Goal: Subscribe to service/newsletter

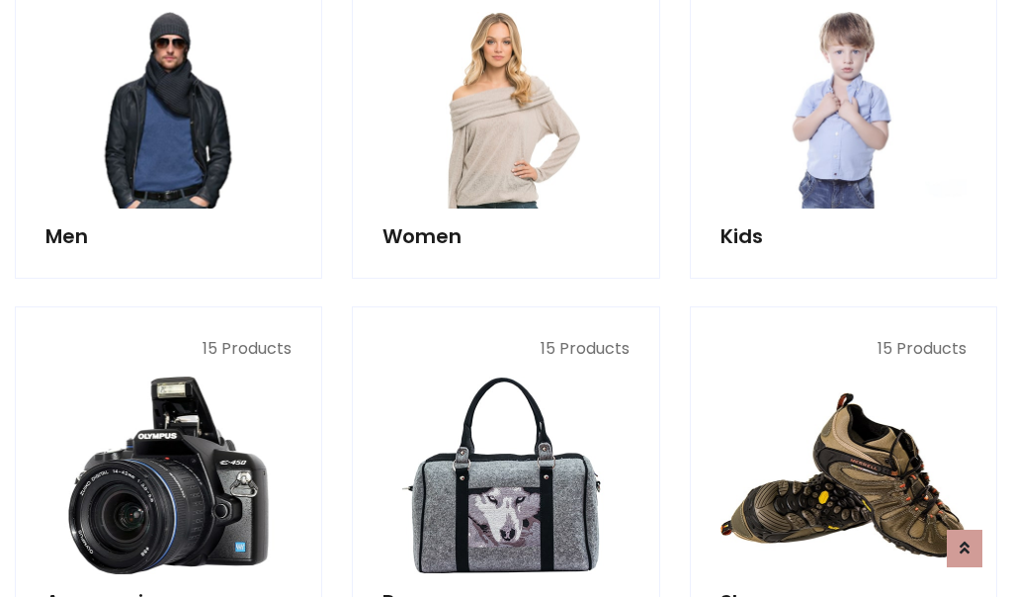
scroll to position [1435, 0]
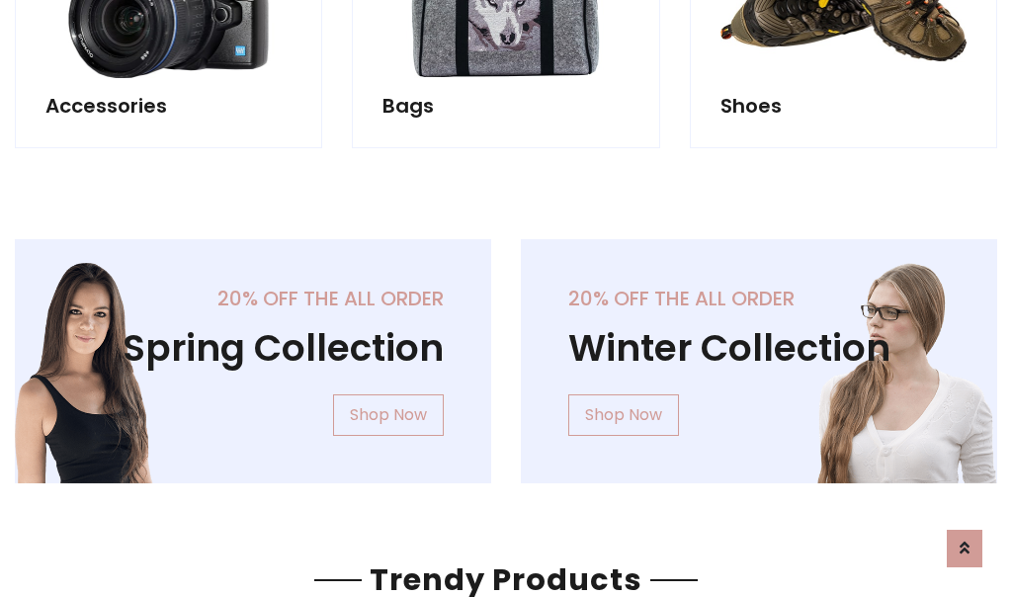
click at [506, 353] on div "20% off the all order Winter Collection Shop Now" at bounding box center [759, 377] width 506 height 276
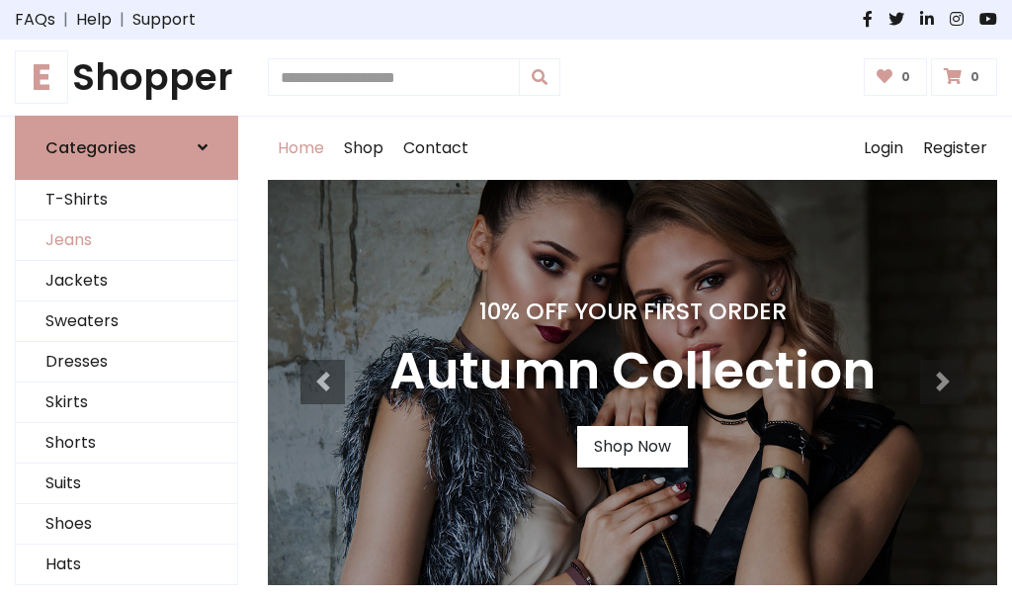
click at [127, 240] on link "Jeans" at bounding box center [126, 240] width 221 height 41
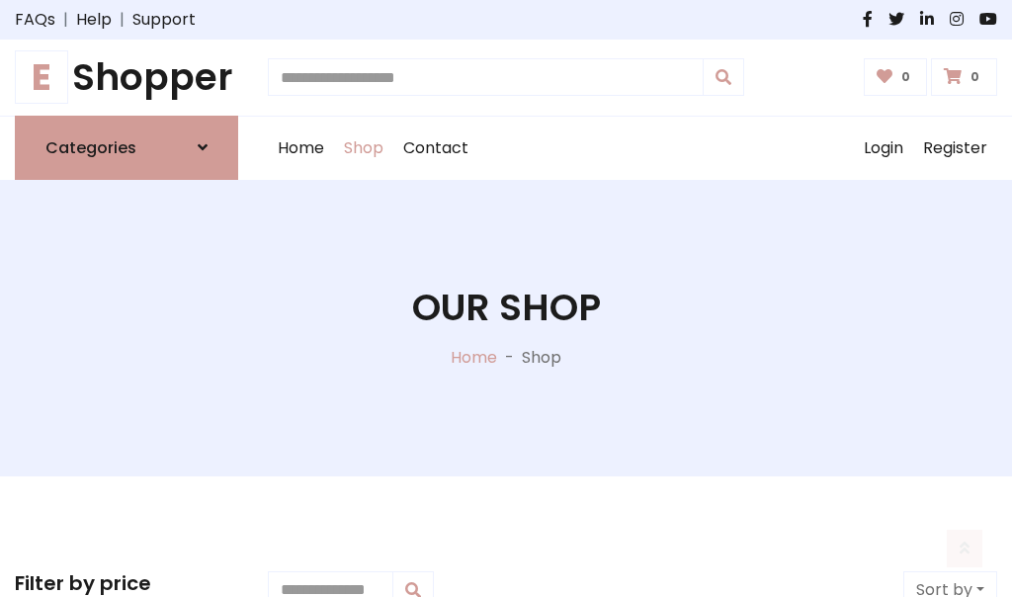
scroll to position [624, 0]
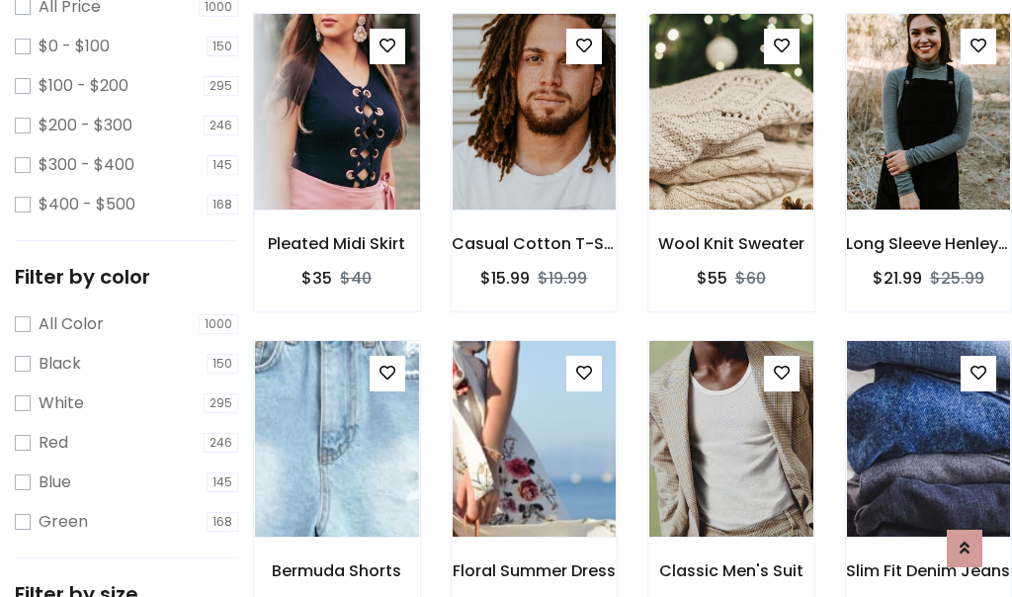
click at [336, 154] on img at bounding box center [336, 111] width 197 height 475
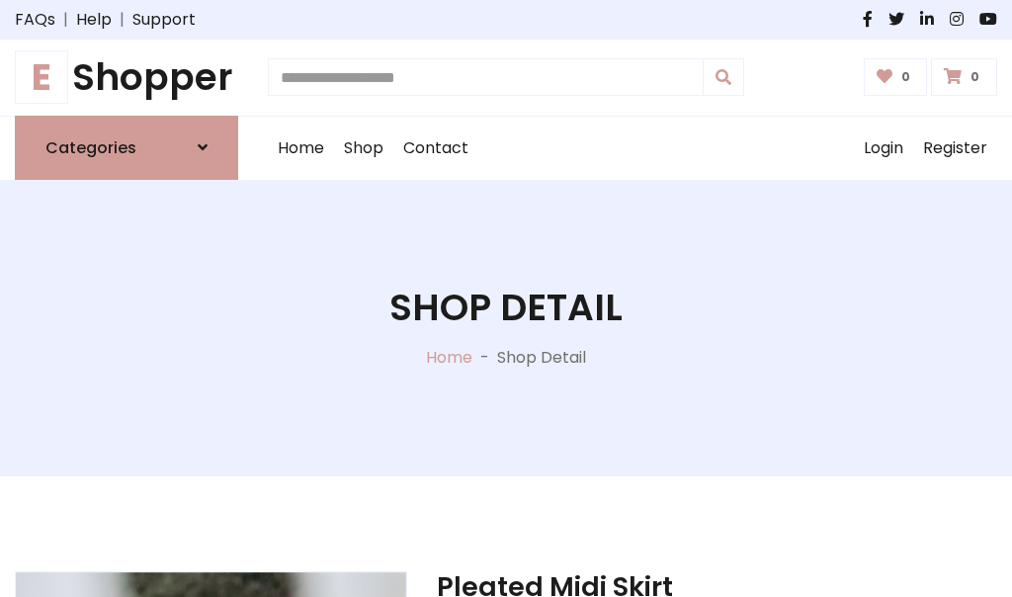
scroll to position [213, 0]
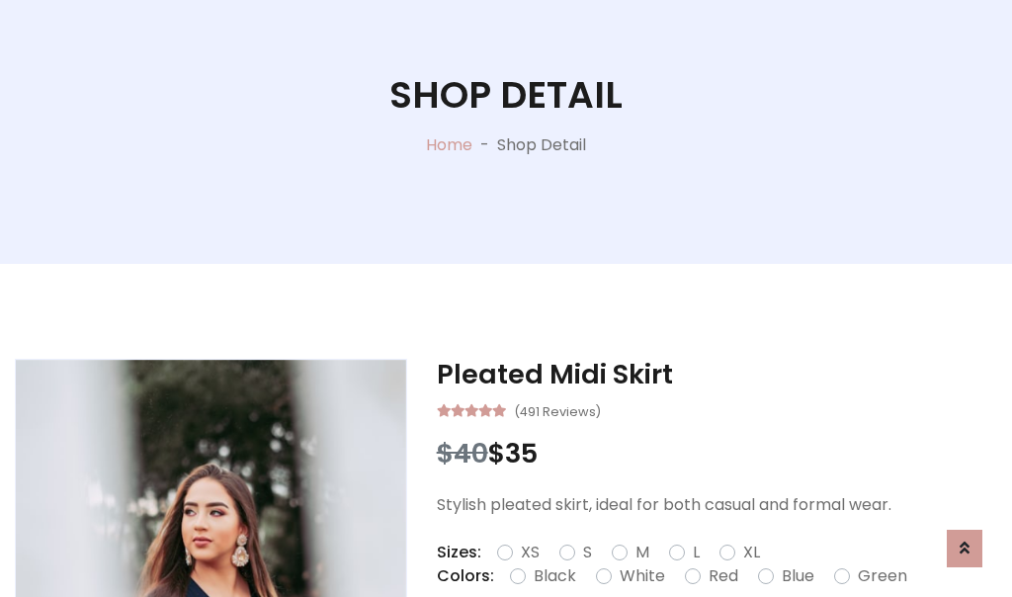
click at [721, 576] on label "Red" at bounding box center [724, 577] width 30 height 24
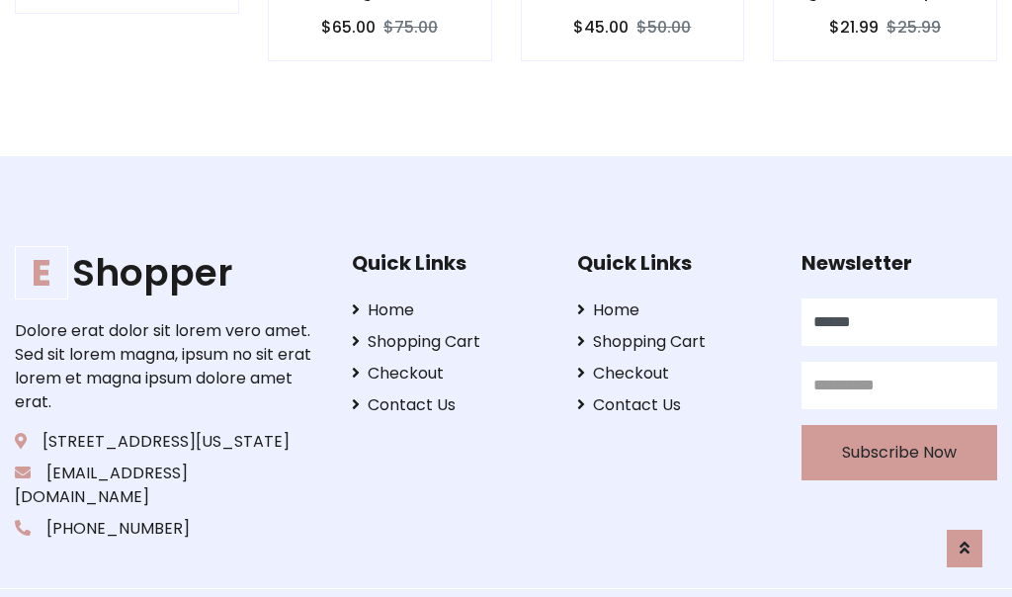
type input "******"
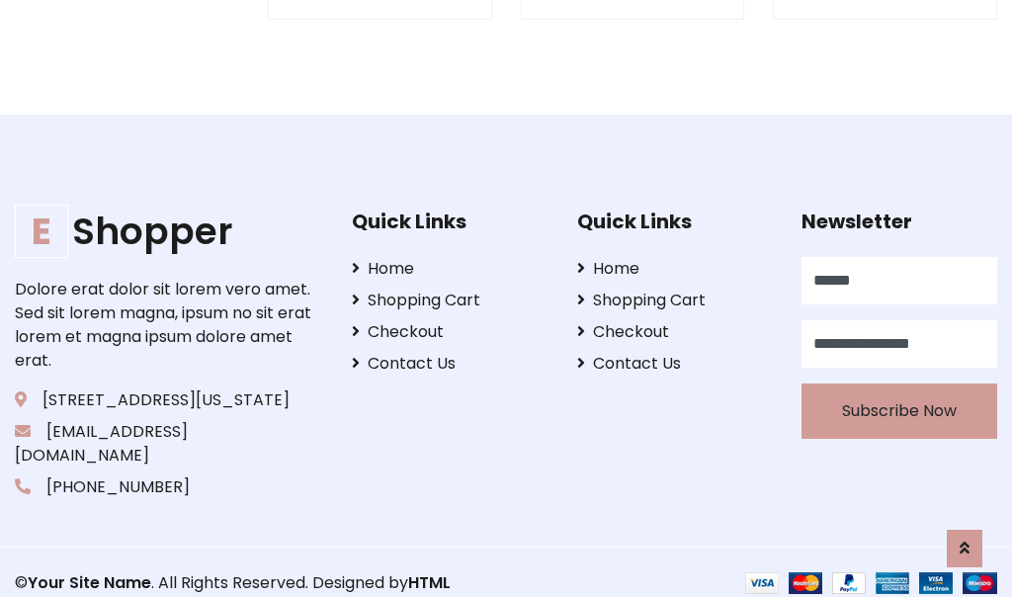
scroll to position [1944, 0]
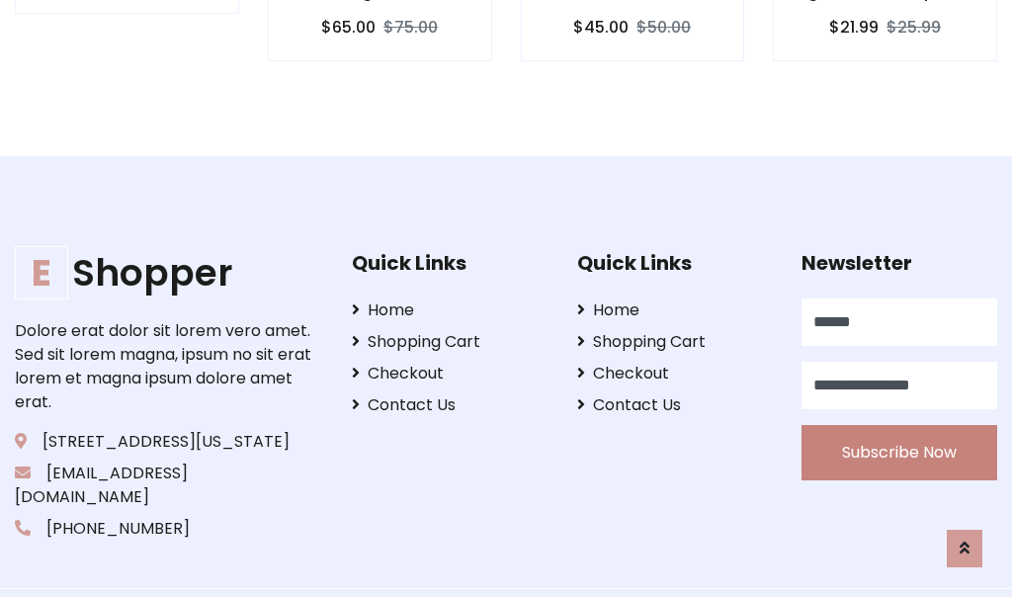
type input "**********"
click at [900, 428] on button "Subscribe Now" at bounding box center [900, 452] width 196 height 55
